Goal: Task Accomplishment & Management: Manage account settings

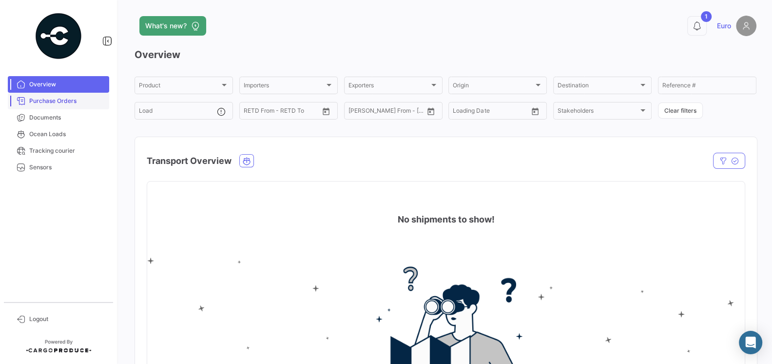
click at [61, 104] on span "Purchase Orders" at bounding box center [67, 100] width 76 height 9
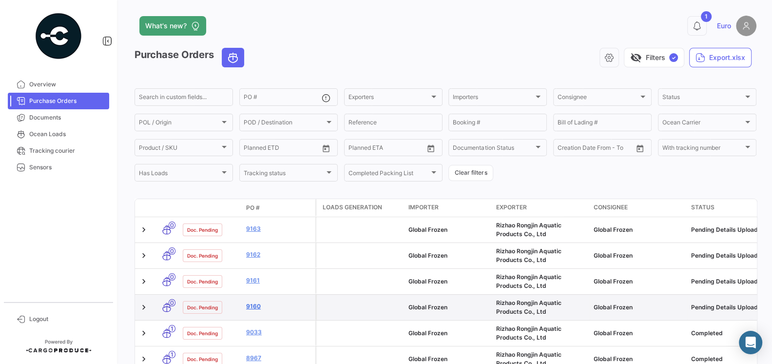
click at [255, 304] on link "9160" at bounding box center [278, 306] width 65 height 9
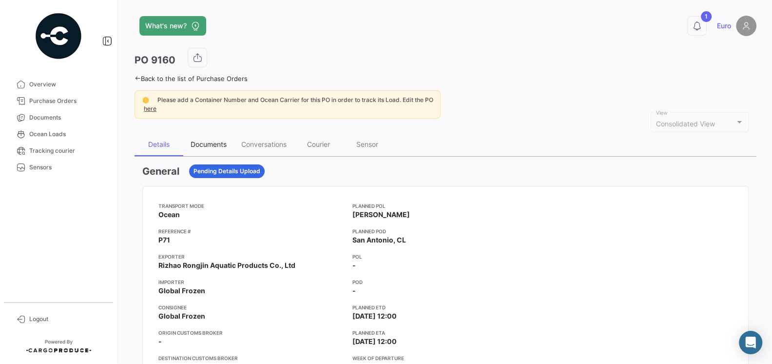
click at [211, 146] on div "Documents" at bounding box center [209, 144] width 36 height 8
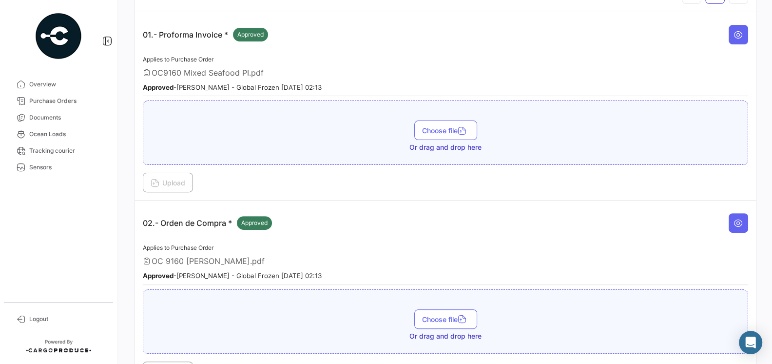
scroll to position [209, 0]
click at [735, 225] on button at bounding box center [737, 221] width 19 height 19
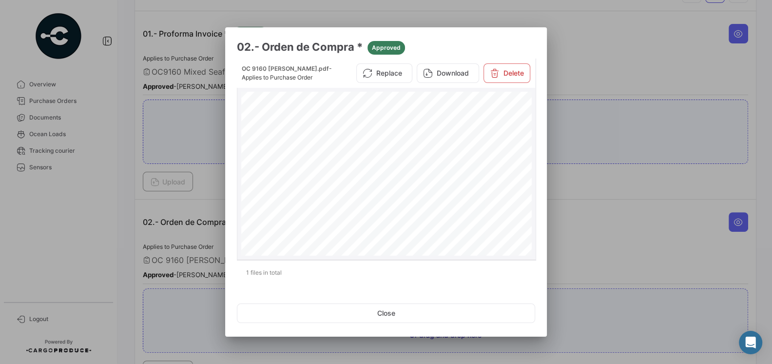
scroll to position [0, 0]
click at [398, 70] on button "Replace" at bounding box center [384, 72] width 56 height 19
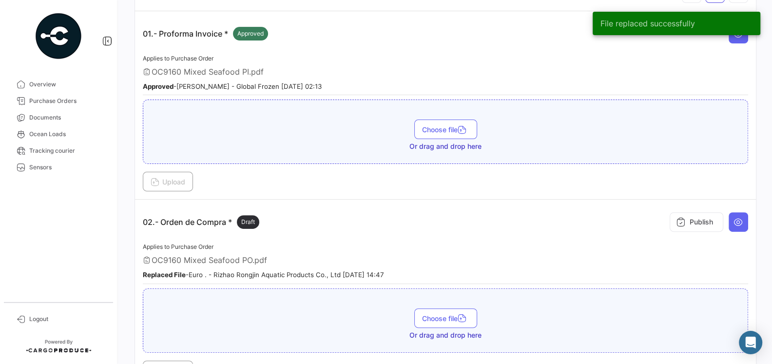
click at [493, 228] on div "02.- Orden de Compra * Draft Publish" at bounding box center [445, 221] width 605 height 29
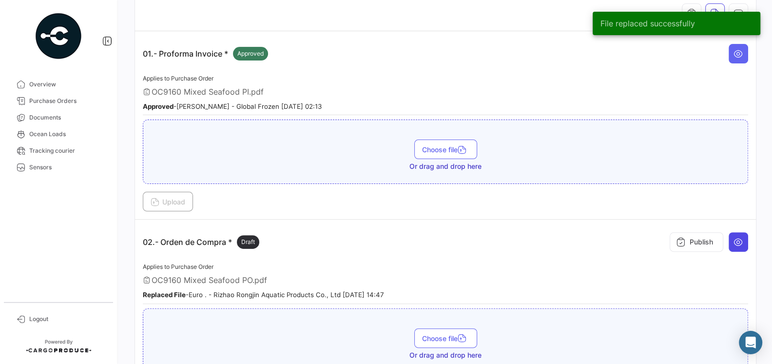
click at [736, 239] on icon at bounding box center [738, 242] width 10 height 10
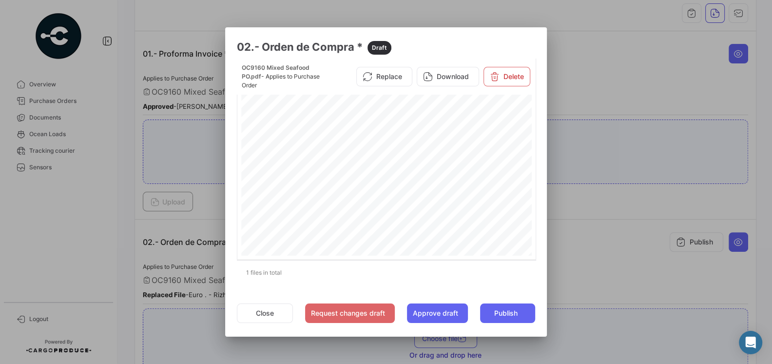
click at [574, 234] on div at bounding box center [386, 182] width 772 height 364
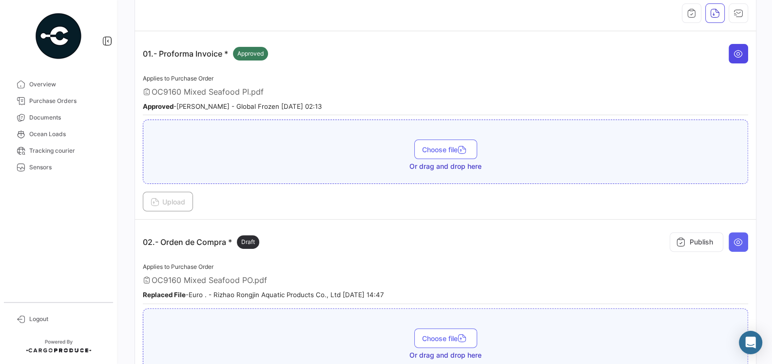
click at [739, 57] on button at bounding box center [737, 53] width 19 height 19
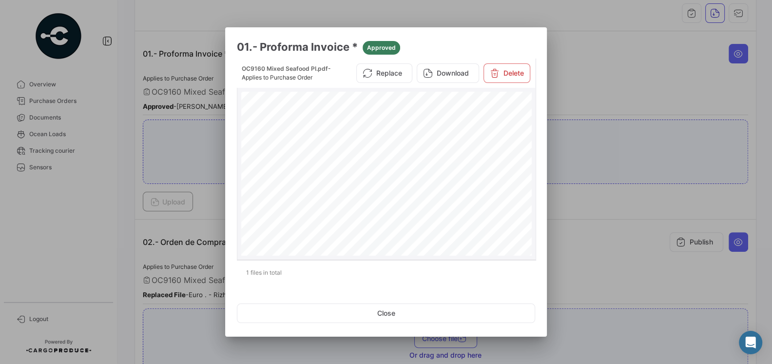
scroll to position [149, 0]
click at [611, 226] on div at bounding box center [386, 182] width 772 height 364
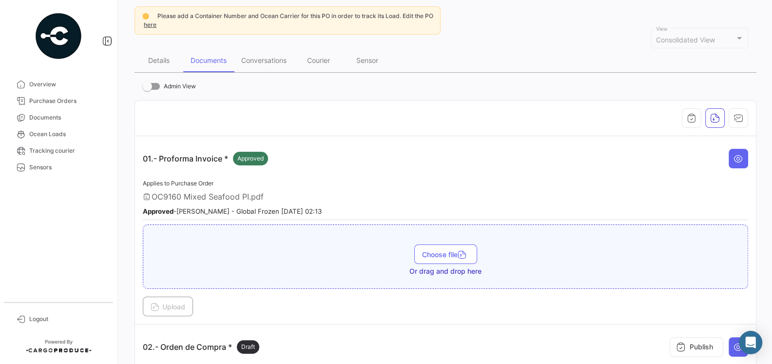
scroll to position [22, 0]
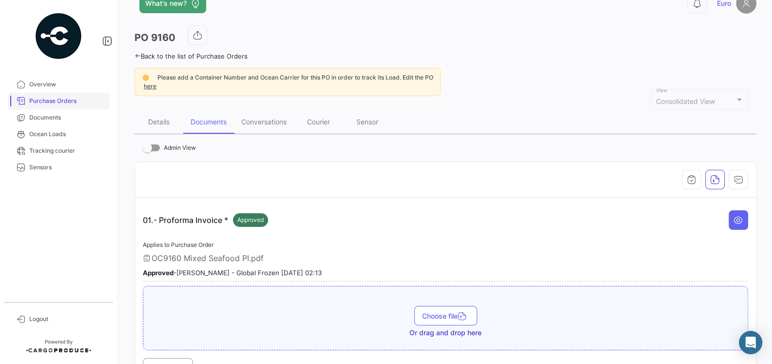
click at [59, 109] on link "Purchase Orders" at bounding box center [58, 101] width 101 height 17
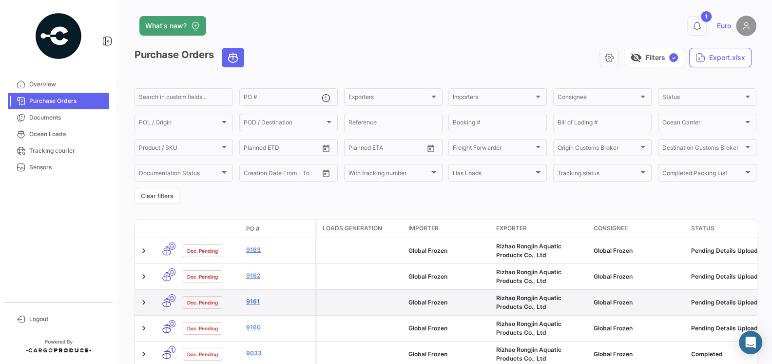
click at [254, 299] on link "9161" at bounding box center [278, 301] width 65 height 9
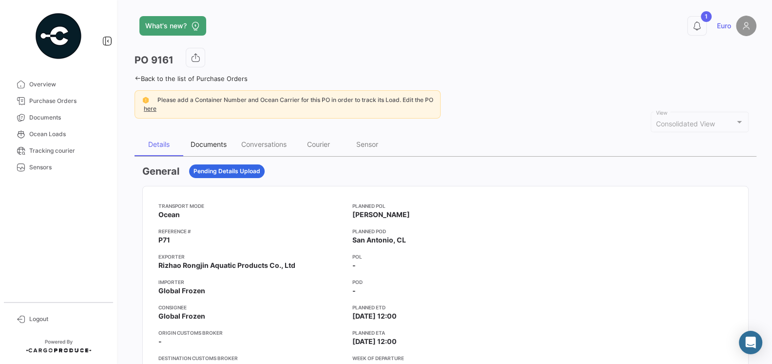
click at [213, 149] on div "Documents" at bounding box center [208, 144] width 51 height 23
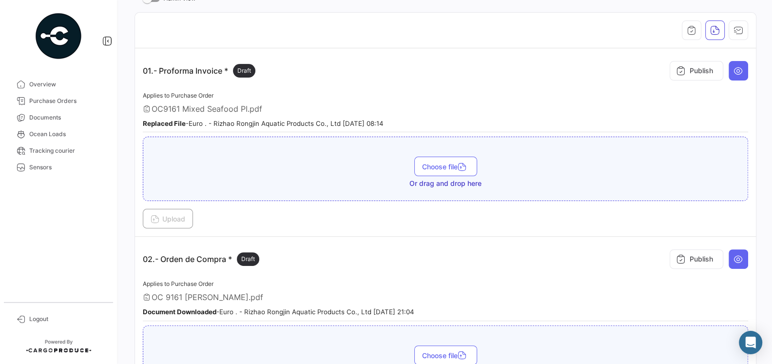
scroll to position [234, 0]
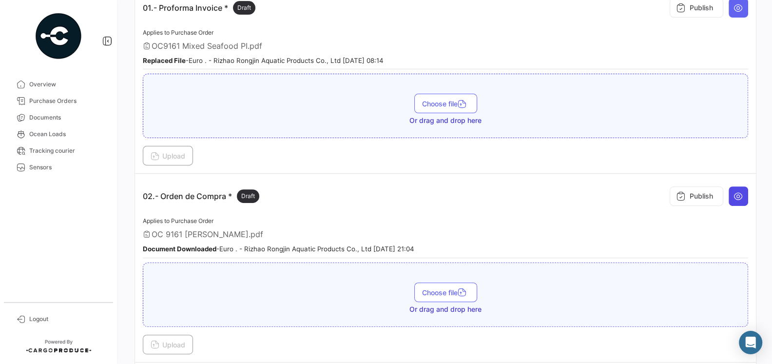
click at [739, 195] on icon at bounding box center [738, 196] width 10 height 10
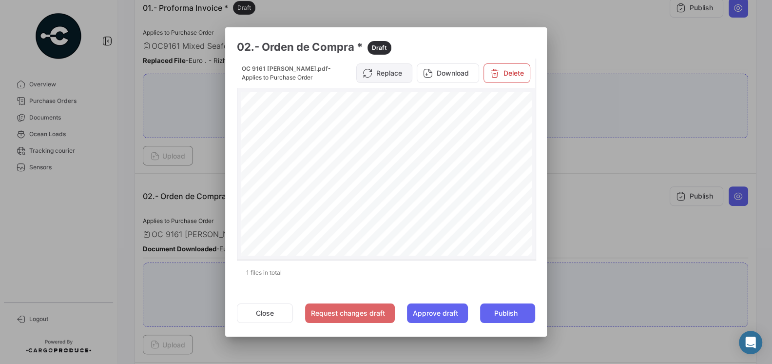
click at [394, 75] on button "Replace" at bounding box center [384, 72] width 56 height 19
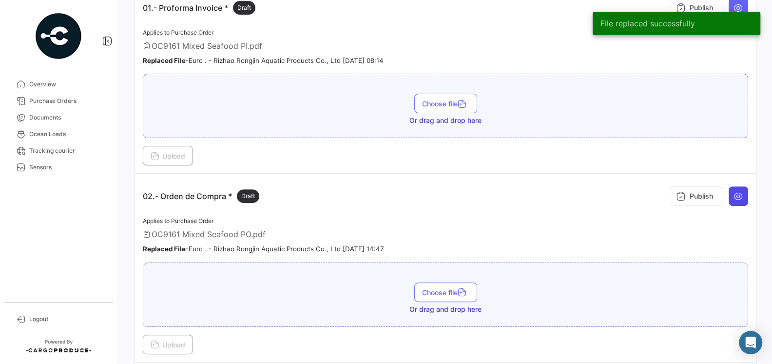
click at [740, 195] on icon at bounding box center [738, 196] width 10 height 10
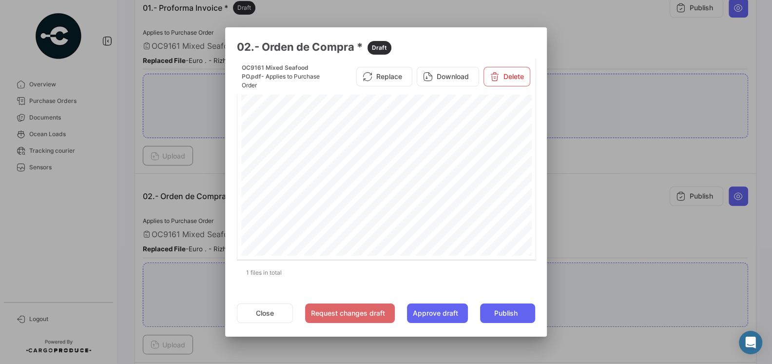
click at [574, 216] on div at bounding box center [386, 182] width 772 height 364
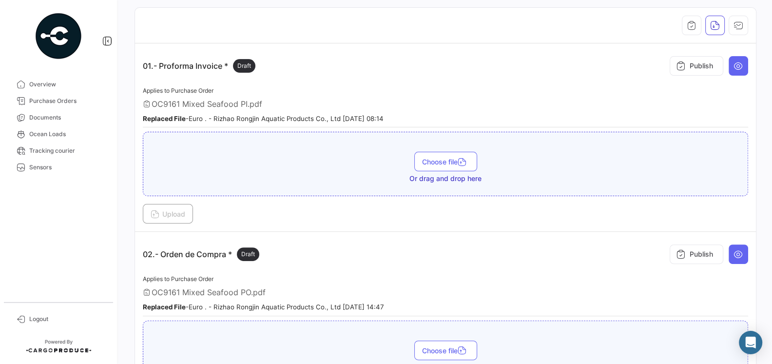
scroll to position [117, 0]
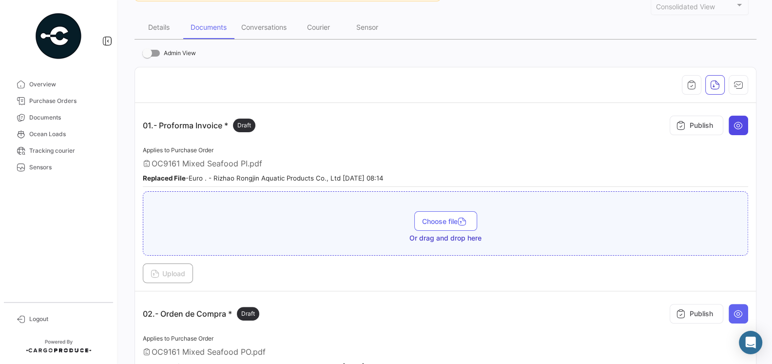
click at [735, 129] on button at bounding box center [737, 124] width 19 height 19
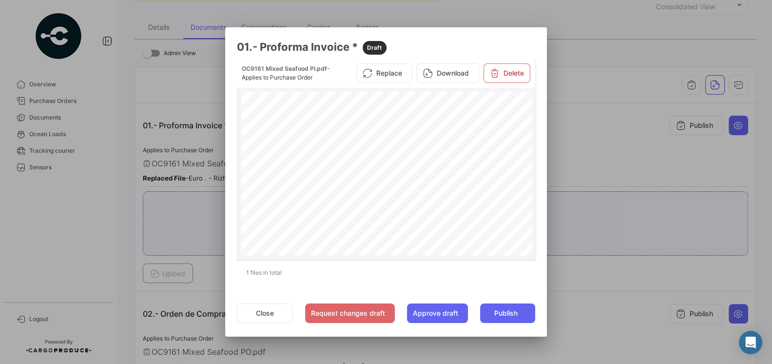
scroll to position [117, 0]
click at [266, 318] on button "Close" at bounding box center [265, 312] width 56 height 19
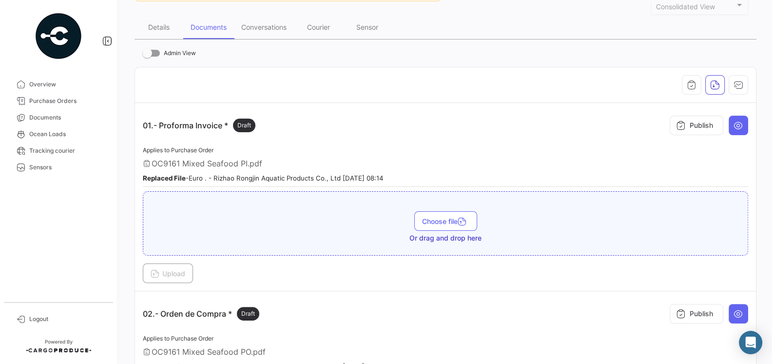
click at [284, 301] on div "02.- Orden de Compra * Draft Publish" at bounding box center [445, 313] width 605 height 29
click at [70, 104] on span "Purchase Orders" at bounding box center [67, 100] width 76 height 9
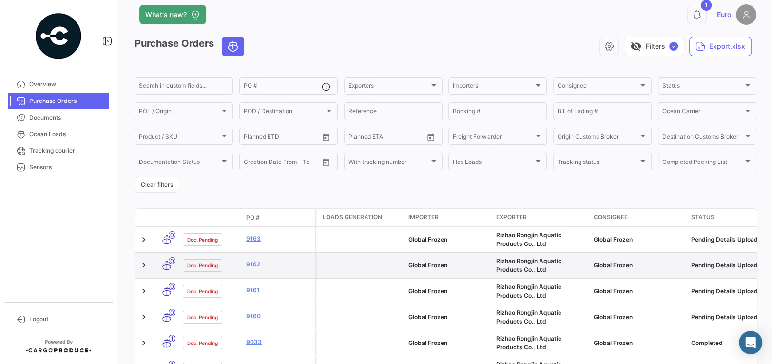
scroll to position [12, 0]
click at [254, 264] on link "9162" at bounding box center [278, 263] width 65 height 9
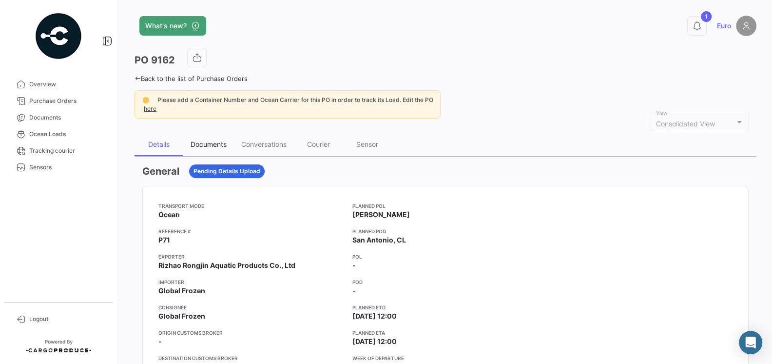
click at [212, 145] on div "Documents" at bounding box center [209, 144] width 36 height 8
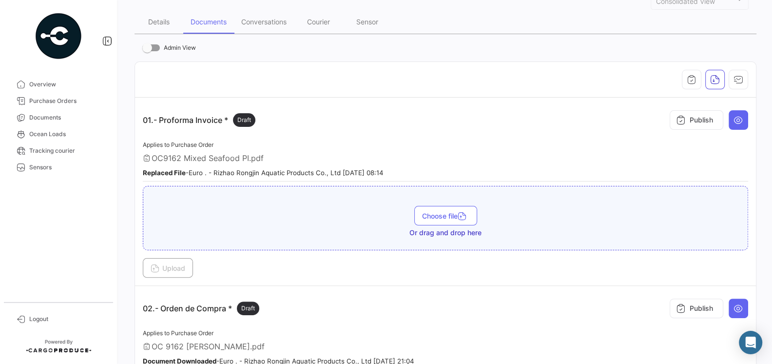
scroll to position [162, 0]
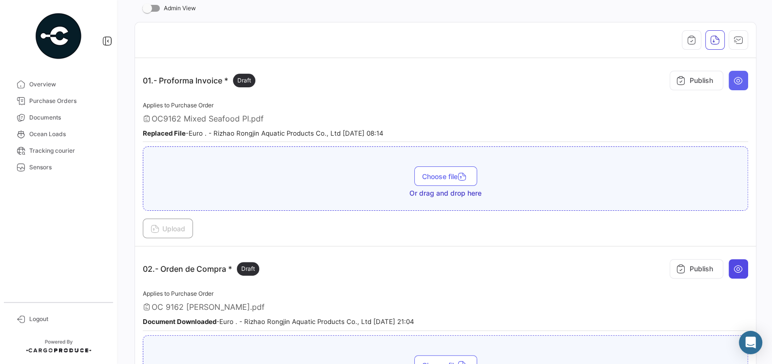
click at [734, 264] on icon at bounding box center [738, 269] width 10 height 10
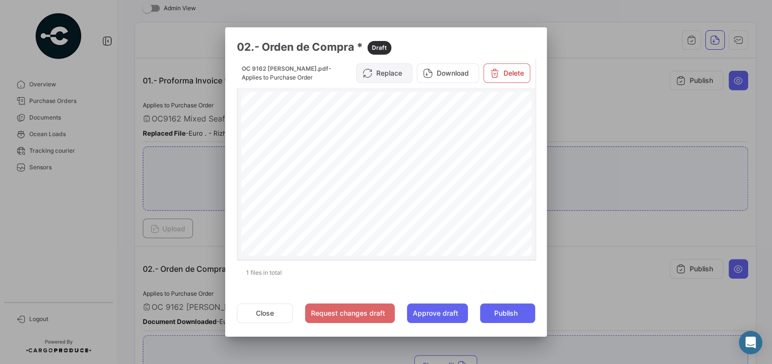
click at [391, 73] on button "Replace" at bounding box center [384, 72] width 56 height 19
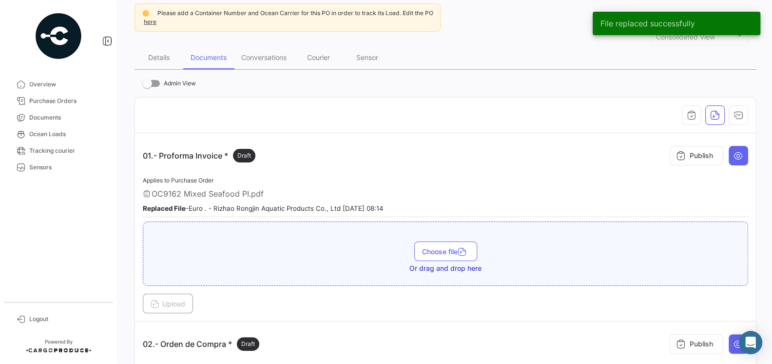
click at [335, 254] on div "Choose file Or drag and drop here" at bounding box center [445, 257] width 594 height 32
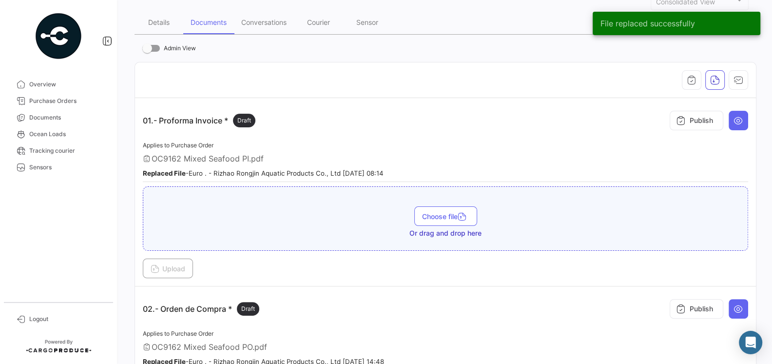
scroll to position [156, 0]
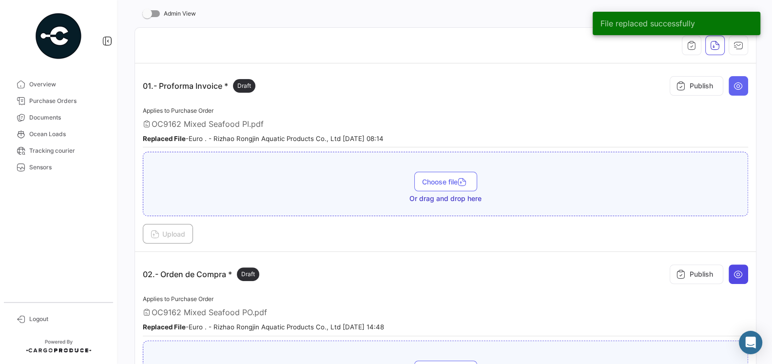
click at [740, 270] on icon at bounding box center [738, 274] width 10 height 10
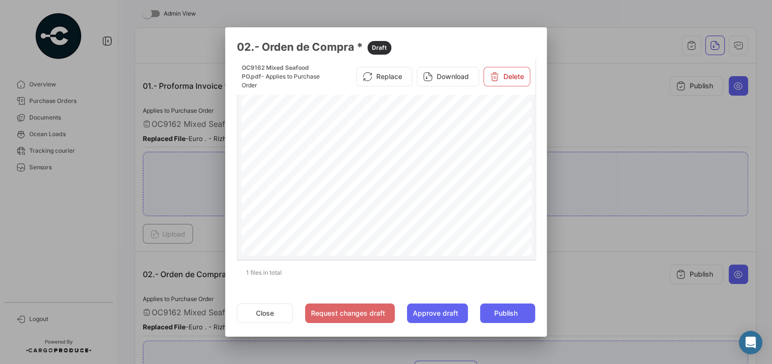
scroll to position [14, 0]
click at [614, 281] on div at bounding box center [386, 182] width 772 height 364
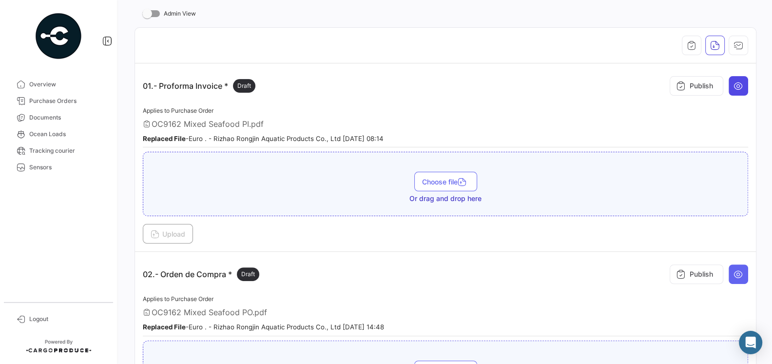
click at [731, 91] on button at bounding box center [737, 85] width 19 height 19
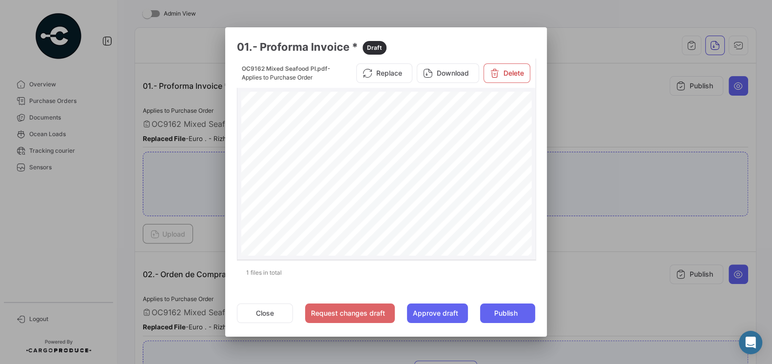
scroll to position [0, 0]
click at [254, 314] on button "Close" at bounding box center [265, 312] width 56 height 19
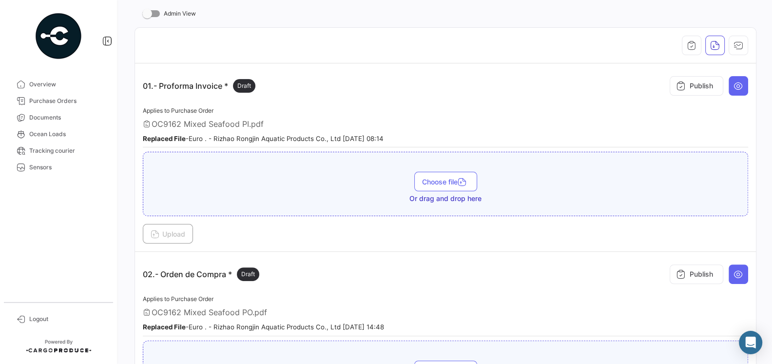
click at [366, 271] on div "02.- Orden de Compra * Draft Publish" at bounding box center [445, 273] width 605 height 29
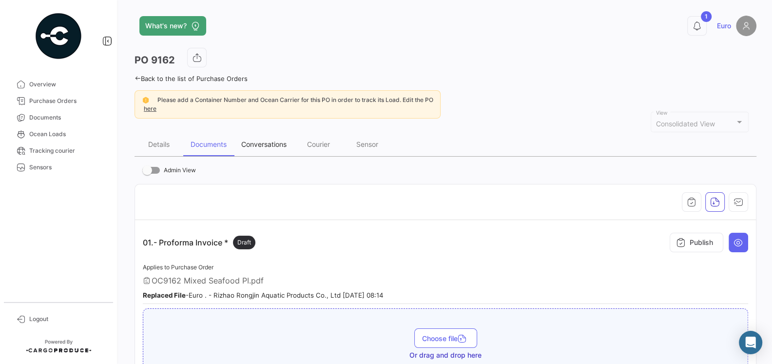
click at [270, 149] on div "Conversations" at bounding box center [264, 144] width 60 height 23
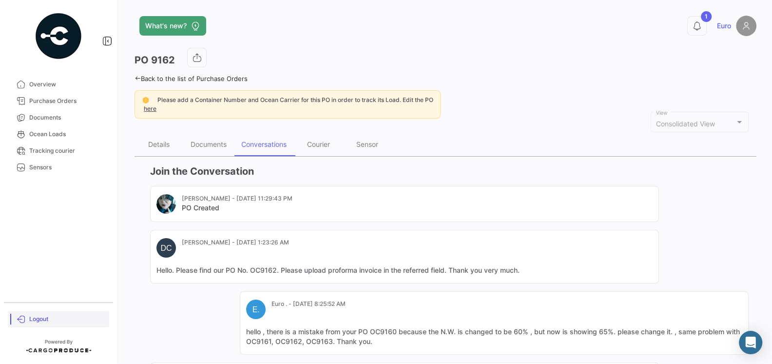
click at [31, 318] on span "Logout" at bounding box center [67, 318] width 76 height 9
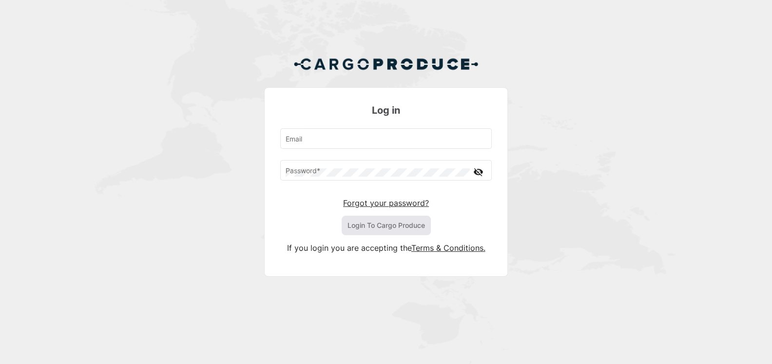
type input "[EMAIL_ADDRESS][DOMAIN_NAME]"
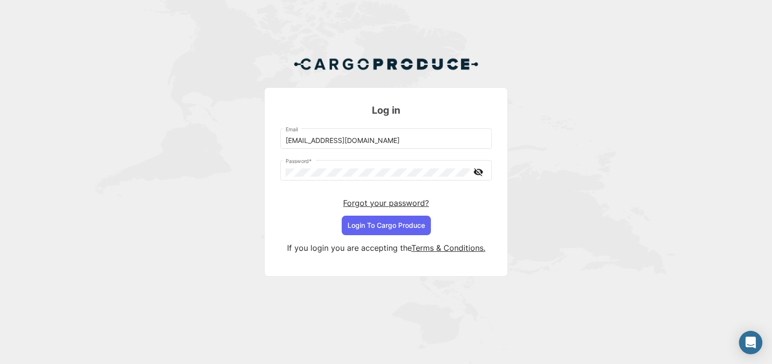
click at [190, 236] on div "Log in [EMAIL_ADDRESS][DOMAIN_NAME] Email Password * visibility_off Forgot your…" at bounding box center [386, 170] width 772 height 340
